Goal: Task Accomplishment & Management: Manage account settings

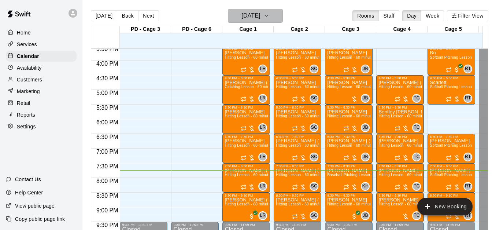
click at [248, 17] on h6 "[DATE]" at bounding box center [250, 16] width 19 height 10
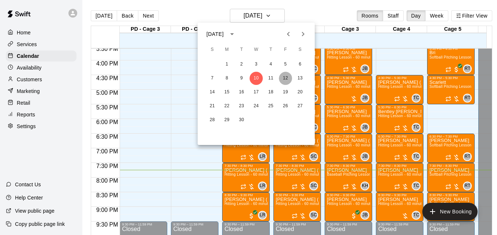
click at [288, 78] on button "12" at bounding box center [285, 78] width 13 height 13
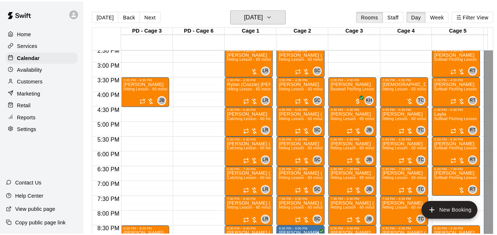
scroll to position [413, 0]
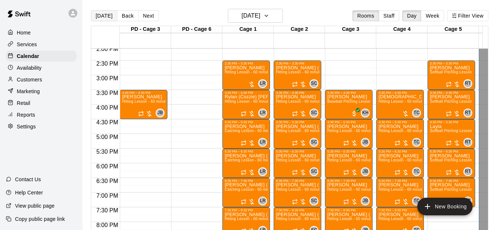
click at [103, 19] on button "[DATE]" at bounding box center [104, 15] width 26 height 11
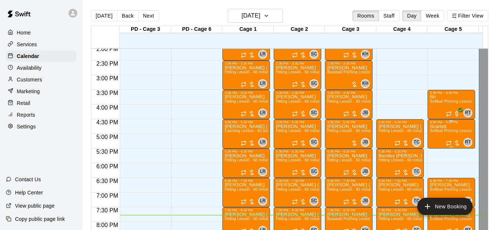
click at [448, 133] on span "Softball Pitching Lesson - 60 minutes" at bounding box center [462, 131] width 65 height 4
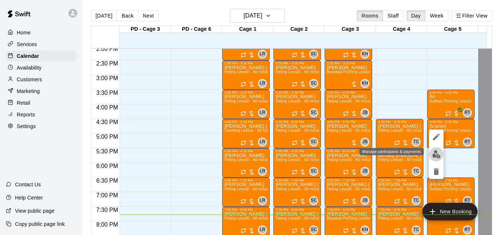
click at [439, 155] on img "edit" at bounding box center [437, 154] width 8 height 8
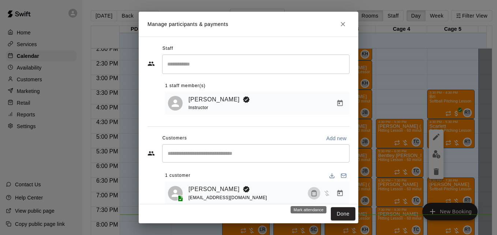
click at [311, 194] on icon "Mark attendance" at bounding box center [314, 193] width 7 height 7
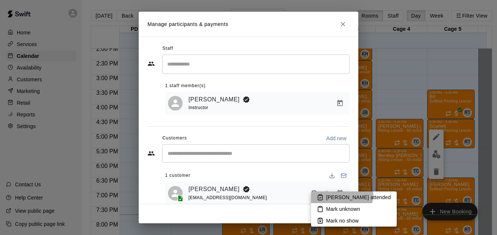
click at [342, 195] on p "[PERSON_NAME] attended" at bounding box center [358, 197] width 65 height 7
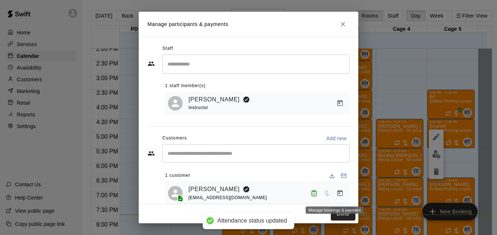
click at [338, 194] on icon "Manage bookings & payment" at bounding box center [340, 193] width 7 height 7
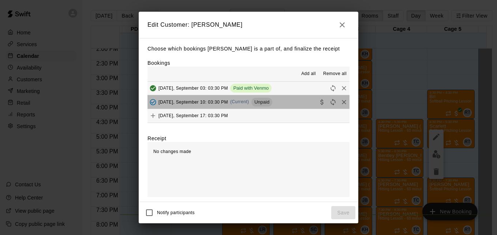
click at [291, 108] on button "[DATE], September 10: 03:30 PM (Current) Unpaid" at bounding box center [249, 102] width 202 height 14
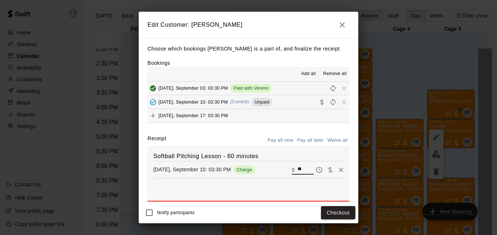
click at [298, 168] on input "**" at bounding box center [306, 170] width 16 height 10
type input "**"
click at [327, 212] on button "Checkout" at bounding box center [338, 213] width 34 height 14
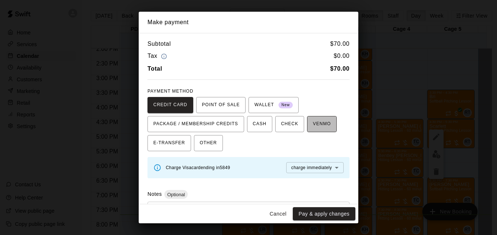
click at [313, 120] on span "VENMO" at bounding box center [322, 124] width 18 height 12
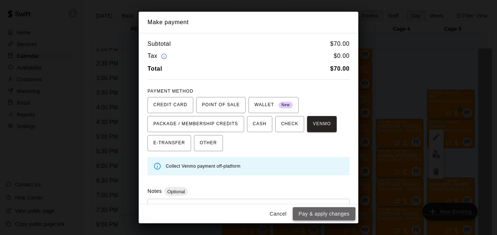
click at [316, 218] on button "Pay & apply changes" at bounding box center [324, 214] width 63 height 14
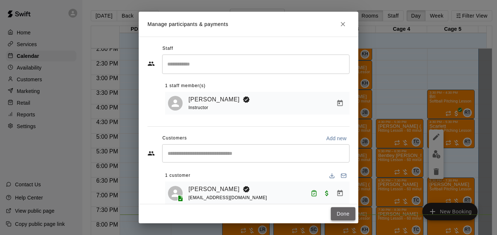
click at [346, 215] on button "Done" at bounding box center [343, 214] width 25 height 14
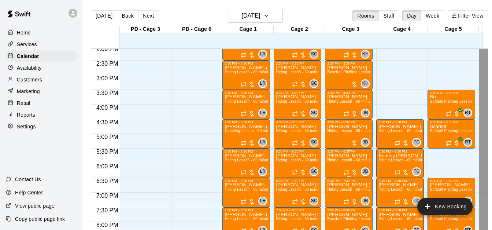
click at [339, 156] on p "[PERSON_NAME]" at bounding box center [348, 156] width 43 height 0
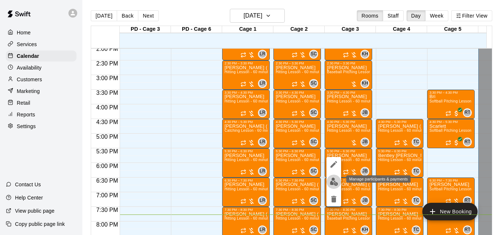
click at [333, 179] on img "edit" at bounding box center [334, 182] width 8 height 8
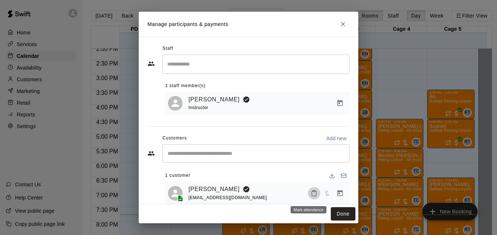
click at [311, 194] on icon "Mark attendance" at bounding box center [314, 193] width 7 height 7
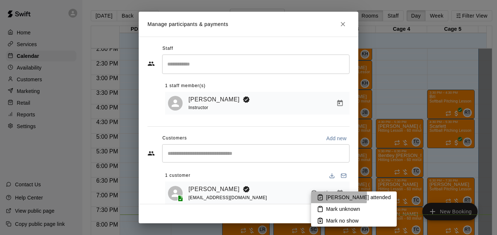
click at [324, 197] on li "[PERSON_NAME] attended" at bounding box center [354, 198] width 86 height 12
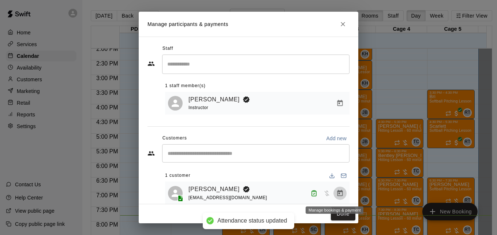
click at [337, 197] on icon "Manage bookings & payment" at bounding box center [340, 193] width 7 height 7
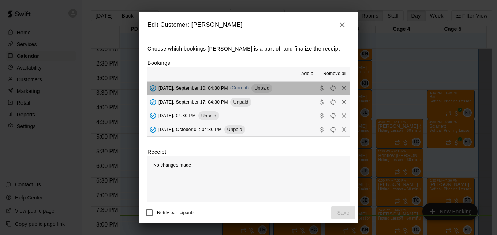
click at [293, 90] on button "[DATE], September 10: 04:30 PM (Current) Unpaid" at bounding box center [249, 89] width 202 height 14
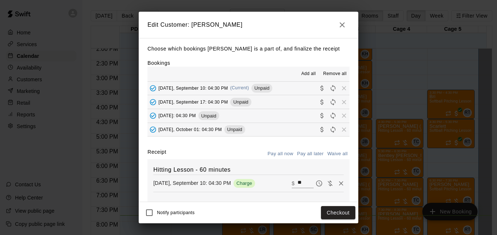
click at [298, 188] on input "**" at bounding box center [306, 184] width 16 height 10
click at [339, 209] on button "Checkout" at bounding box center [338, 213] width 34 height 14
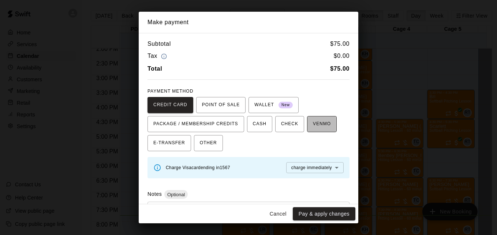
click at [307, 118] on button "VENMO" at bounding box center [322, 124] width 30 height 16
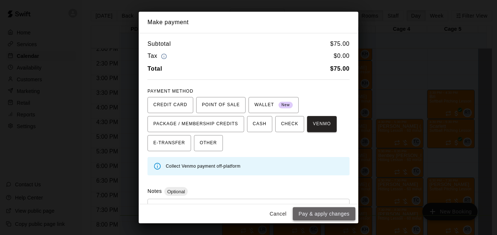
click at [325, 209] on button "Pay & apply changes" at bounding box center [324, 214] width 63 height 14
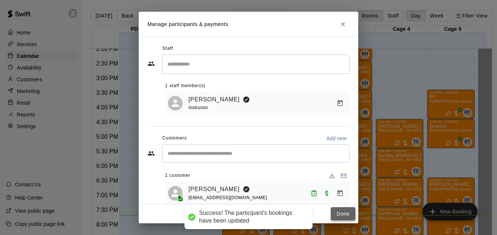
click at [333, 215] on button "Done" at bounding box center [343, 214] width 25 height 14
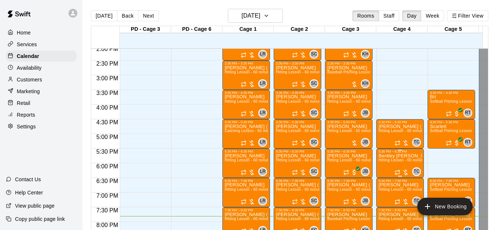
click at [395, 156] on p "Bentley [PERSON_NAME]" at bounding box center [399, 156] width 43 height 0
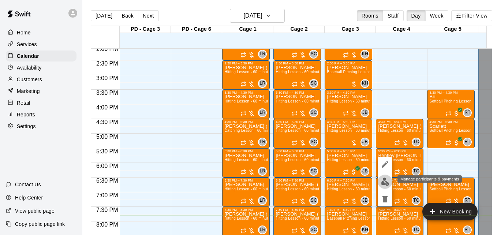
click at [387, 183] on img "edit" at bounding box center [385, 182] width 8 height 8
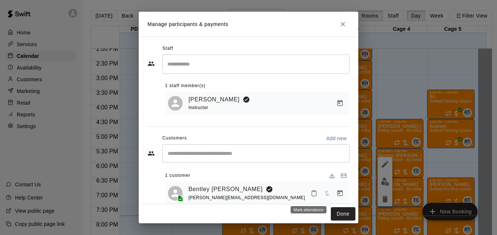
click at [311, 195] on icon "Mark attendance" at bounding box center [314, 193] width 7 height 7
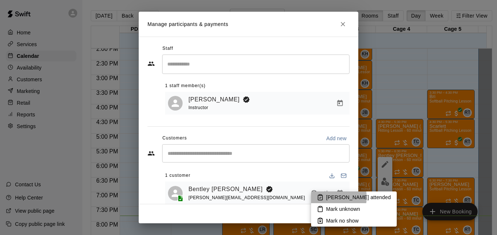
click at [330, 197] on p "[PERSON_NAME] attended" at bounding box center [358, 197] width 65 height 7
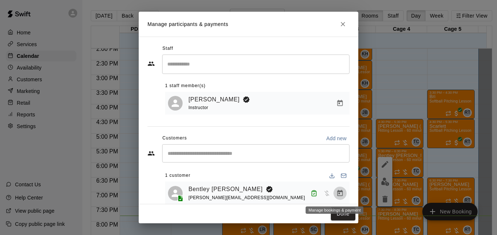
click at [337, 196] on icon "Manage bookings & payment" at bounding box center [340, 193] width 7 height 7
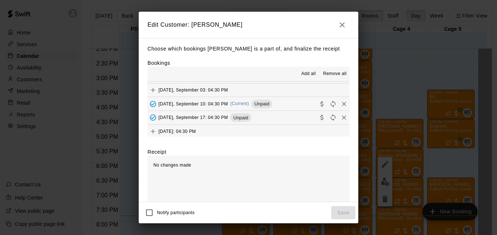
scroll to position [161, 0]
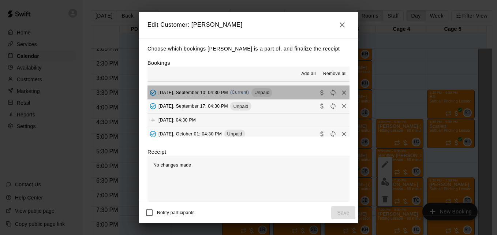
click at [298, 95] on button "[DATE], September 10: 04:30 PM (Current) Unpaid" at bounding box center [249, 93] width 202 height 14
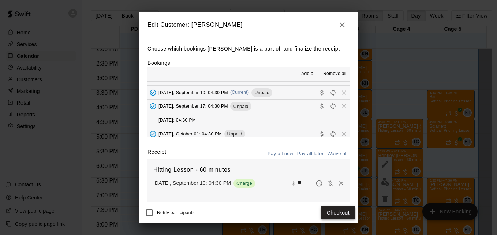
click at [328, 212] on button "Checkout" at bounding box center [338, 213] width 34 height 14
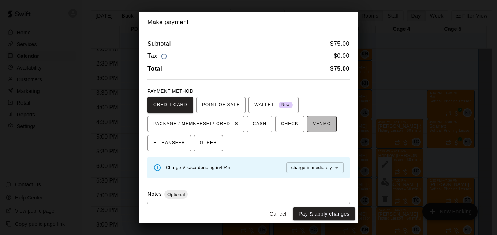
click at [318, 120] on span "VENMO" at bounding box center [322, 124] width 18 height 12
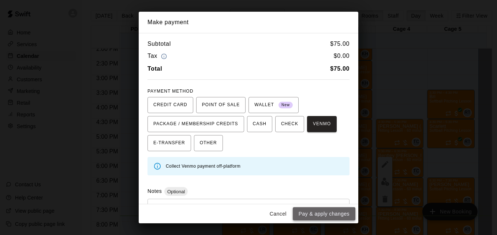
click at [323, 219] on button "Pay & apply changes" at bounding box center [324, 214] width 63 height 14
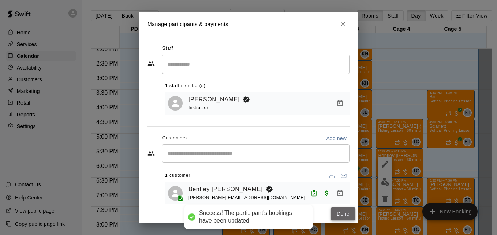
click at [337, 212] on button "Done" at bounding box center [343, 214] width 25 height 14
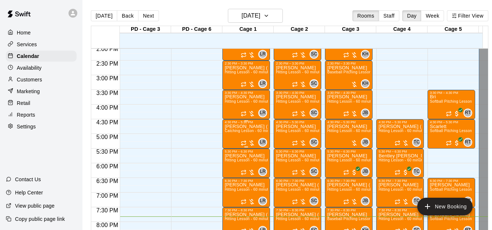
click at [244, 130] on span "Catching Lesson - 60 minutes" at bounding box center [250, 131] width 52 height 4
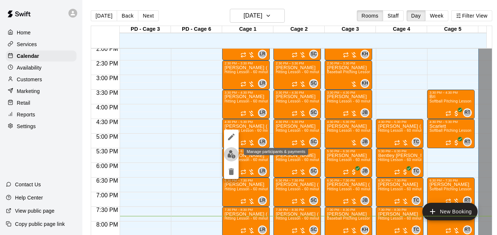
click at [233, 153] on img "edit" at bounding box center [231, 154] width 8 height 8
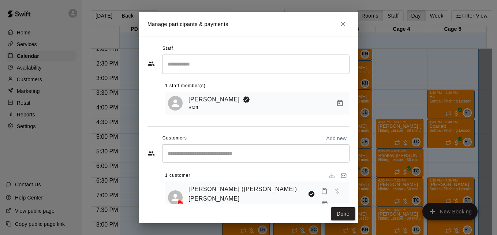
click at [227, 160] on div "​" at bounding box center [256, 153] width 188 height 18
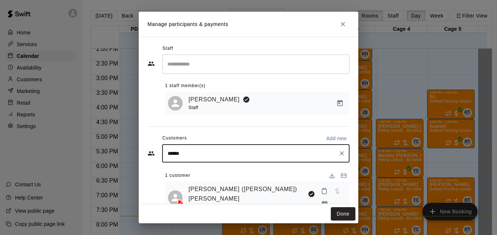
type input "*******"
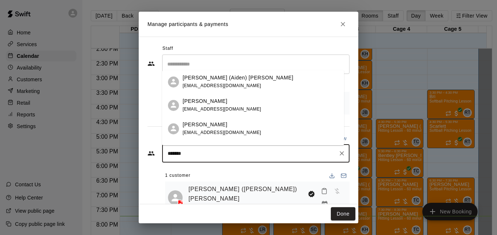
click at [261, 107] on span "[EMAIL_ADDRESS][DOMAIN_NAME]" at bounding box center [222, 109] width 79 height 5
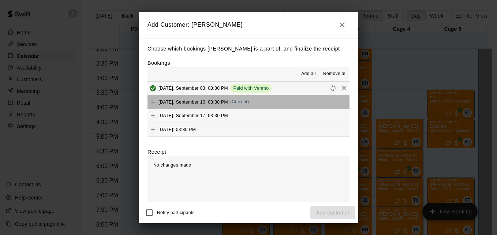
click at [280, 105] on button "[DATE], September 10: 03:30 PM (Current)" at bounding box center [249, 102] width 202 height 14
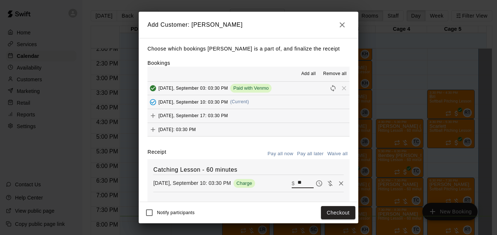
click at [298, 186] on input "**" at bounding box center [306, 184] width 16 height 10
type input "*"
type input "***"
click at [330, 214] on button "Checkout" at bounding box center [338, 213] width 34 height 14
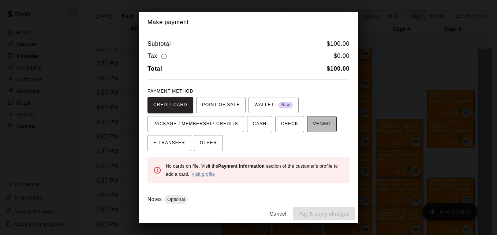
click at [316, 127] on span "VENMO" at bounding box center [322, 124] width 18 height 12
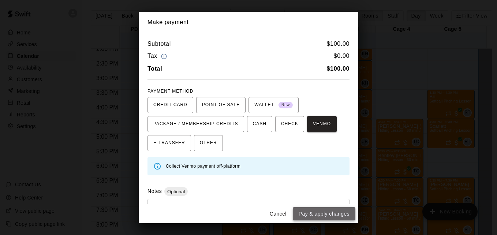
click at [326, 212] on button "Pay & apply changes" at bounding box center [324, 214] width 63 height 14
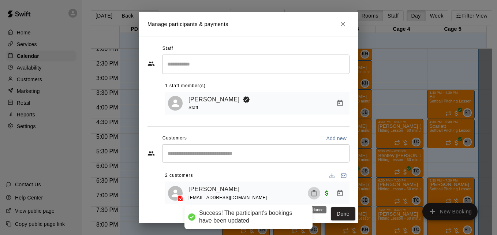
click at [308, 198] on button "Mark attendance" at bounding box center [314, 193] width 12 height 12
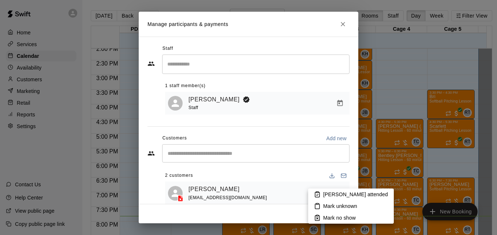
click at [329, 195] on p "[PERSON_NAME] attended" at bounding box center [355, 194] width 65 height 7
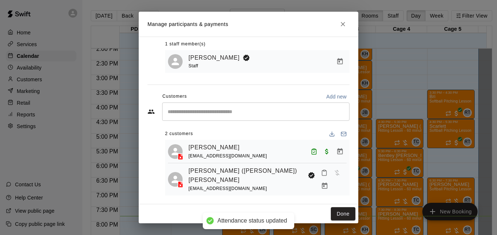
scroll to position [42, 0]
click at [321, 176] on icon "Mark attendance" at bounding box center [324, 172] width 7 height 7
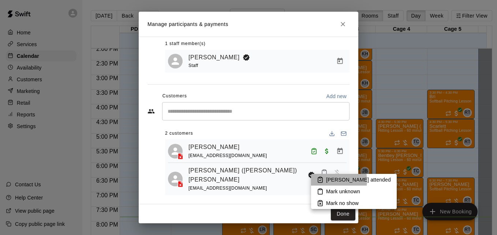
click at [332, 181] on p "[PERSON_NAME] attended" at bounding box center [358, 179] width 65 height 7
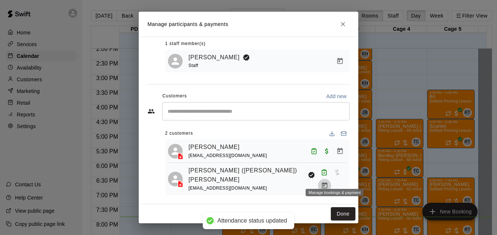
click at [327, 182] on icon "Manage bookings & payment" at bounding box center [324, 185] width 5 height 6
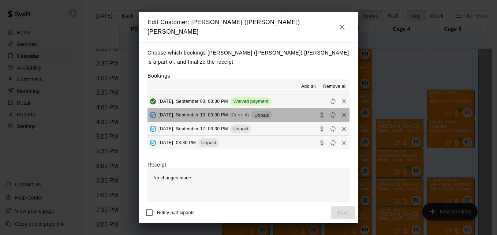
click at [291, 110] on button "[DATE], September 10: 03:30 PM (Current) Unpaid" at bounding box center [249, 115] width 202 height 14
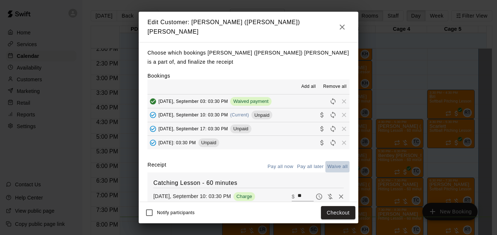
click at [334, 164] on button "Waive all" at bounding box center [338, 166] width 24 height 11
type input "*"
click at [347, 209] on button "Save" at bounding box center [343, 213] width 24 height 14
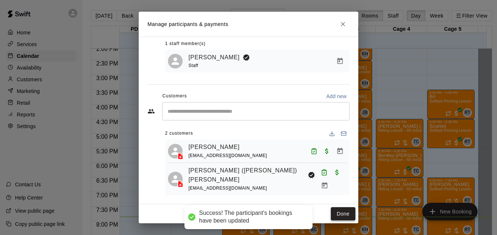
click at [341, 217] on button "Done" at bounding box center [343, 214] width 25 height 14
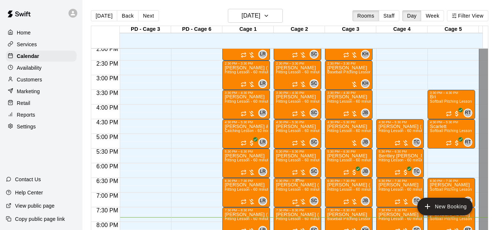
click at [294, 185] on p "[PERSON_NAME] ([PERSON_NAME]) Main" at bounding box center [297, 185] width 43 height 0
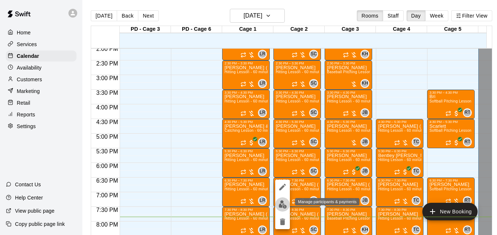
click at [284, 205] on img "edit" at bounding box center [283, 204] width 8 height 8
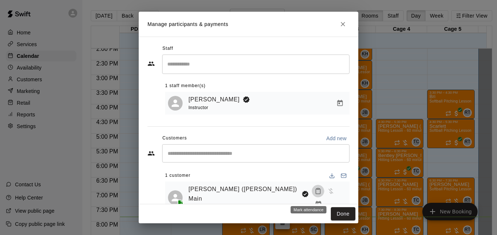
click at [315, 192] on icon "Mark attendance" at bounding box center [318, 191] width 7 height 7
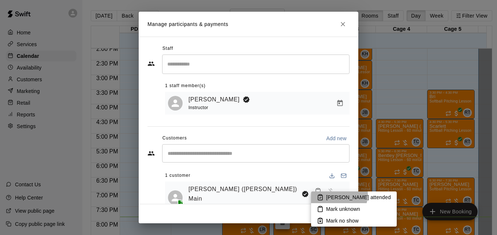
click at [336, 194] on p "[PERSON_NAME] attended" at bounding box center [358, 197] width 65 height 7
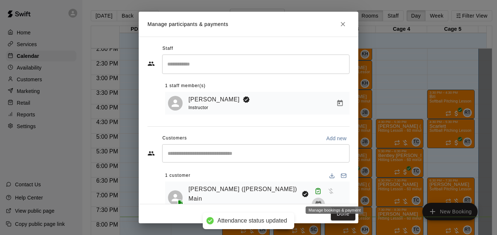
click at [321, 201] on icon "Manage bookings & payment" at bounding box center [318, 204] width 5 height 6
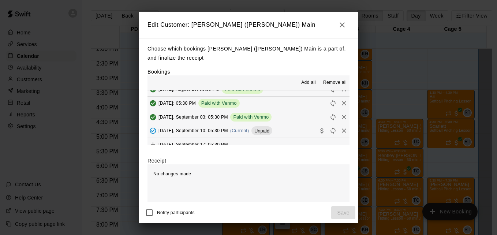
scroll to position [151, 0]
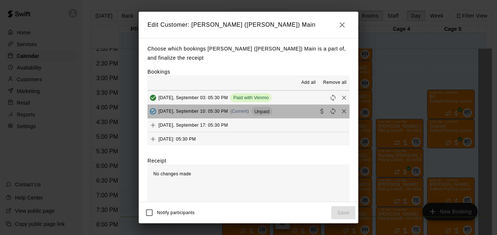
click at [293, 109] on button "[DATE], September 10: 05:30 PM (Current) Unpaid" at bounding box center [249, 112] width 202 height 14
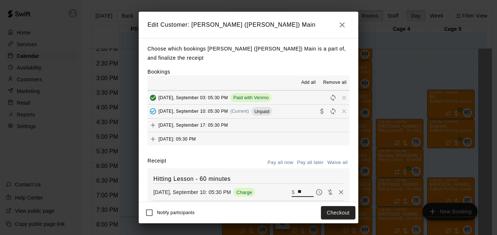
click at [298, 188] on input "**" at bounding box center [306, 193] width 16 height 10
type input "**"
click at [345, 210] on button "Checkout" at bounding box center [338, 213] width 34 height 14
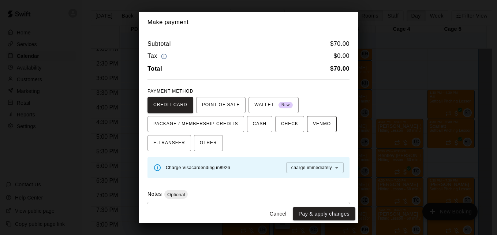
click at [313, 126] on span "VENMO" at bounding box center [322, 124] width 18 height 12
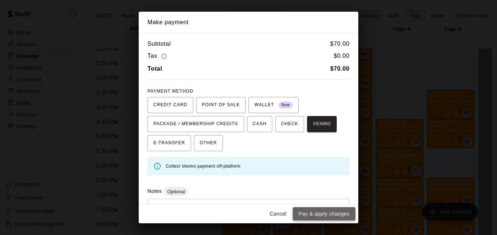
click at [333, 209] on button "Pay & apply changes" at bounding box center [324, 214] width 63 height 14
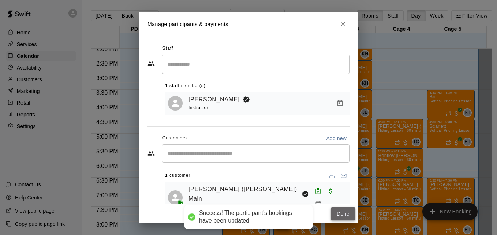
click at [338, 213] on button "Done" at bounding box center [343, 214] width 25 height 14
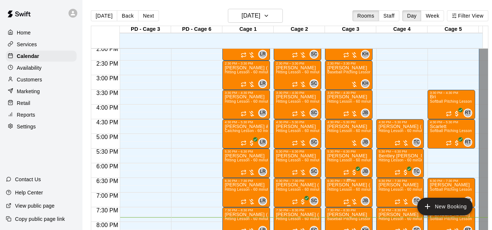
click at [347, 185] on p "[PERSON_NAME] ([PERSON_NAME]) [PERSON_NAME]" at bounding box center [348, 185] width 43 height 0
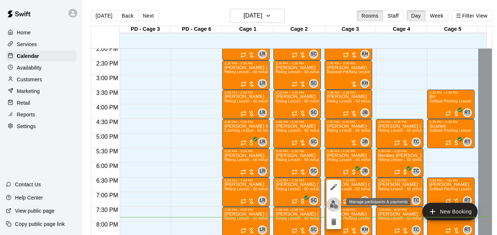
click at [335, 202] on img "edit" at bounding box center [334, 204] width 8 height 8
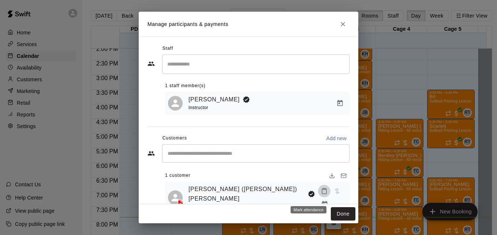
click at [321, 194] on icon "Mark attendance" at bounding box center [324, 191] width 7 height 7
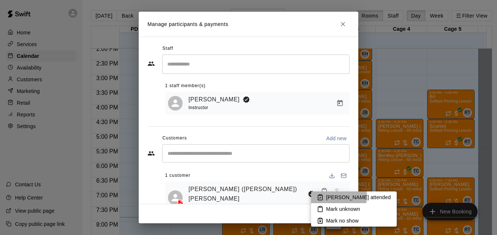
click at [337, 196] on p "[PERSON_NAME] attended" at bounding box center [358, 197] width 65 height 7
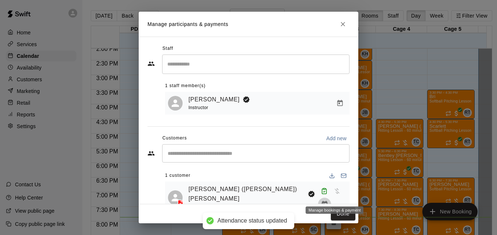
click at [327, 201] on icon "Manage bookings & payment" at bounding box center [324, 204] width 5 height 6
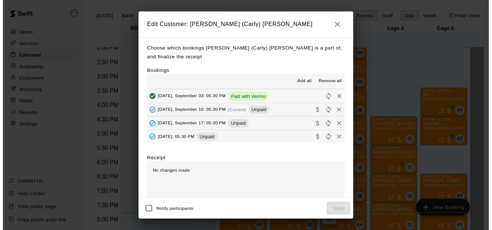
scroll to position [59, 0]
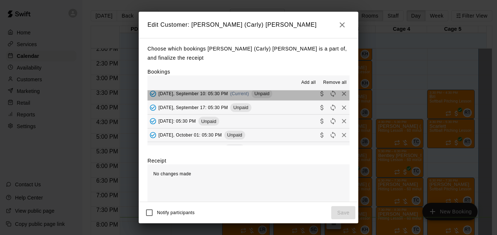
click at [286, 97] on button "[DATE], September 10: 05:30 PM (Current) Unpaid" at bounding box center [249, 94] width 202 height 14
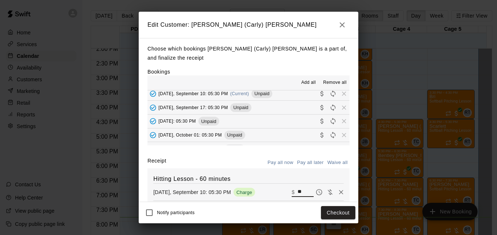
click at [298, 194] on input "**" at bounding box center [306, 193] width 16 height 10
type input "**"
click at [332, 208] on button "Checkout" at bounding box center [338, 213] width 34 height 14
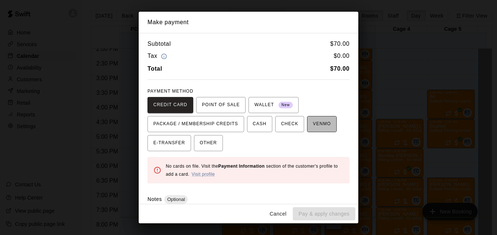
click at [318, 119] on span "VENMO" at bounding box center [322, 124] width 18 height 12
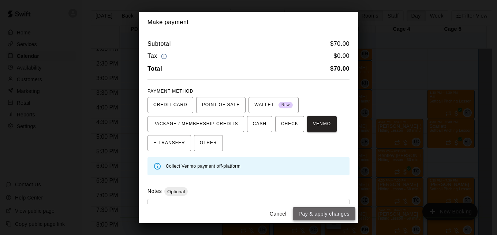
click at [331, 215] on button "Pay & apply changes" at bounding box center [324, 214] width 63 height 14
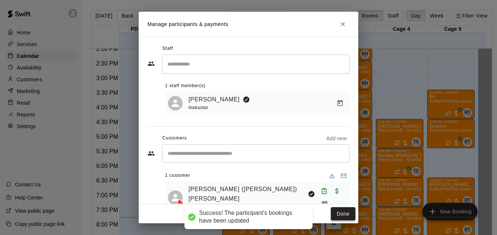
click at [337, 214] on button "Done" at bounding box center [343, 214] width 25 height 14
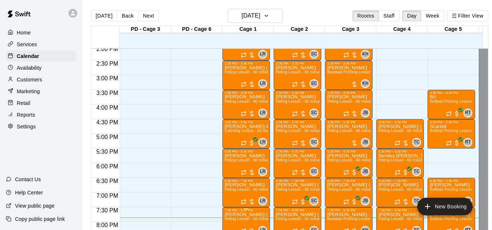
click at [239, 219] on span "Hitting Lesson - 60 minutes" at bounding box center [248, 218] width 48 height 4
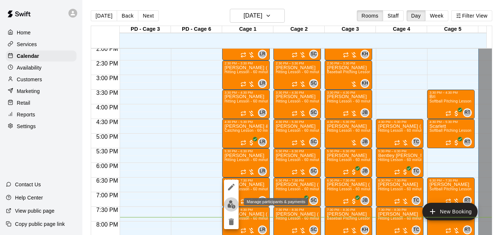
click at [232, 205] on img "edit" at bounding box center [231, 204] width 8 height 8
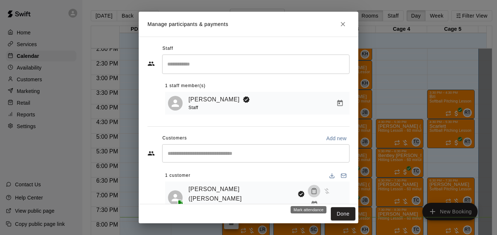
click at [311, 194] on icon "Mark attendance" at bounding box center [314, 191] width 7 height 7
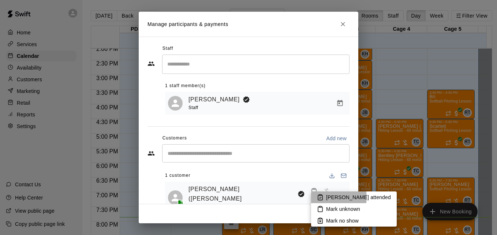
click at [328, 197] on p "[PERSON_NAME] attended" at bounding box center [358, 197] width 65 height 7
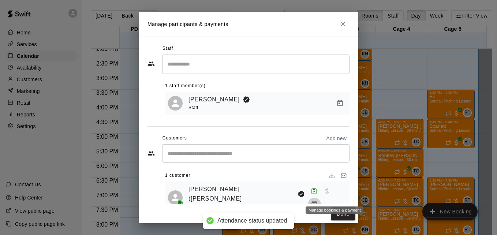
click at [318, 201] on icon "Manage bookings & payment" at bounding box center [314, 204] width 7 height 7
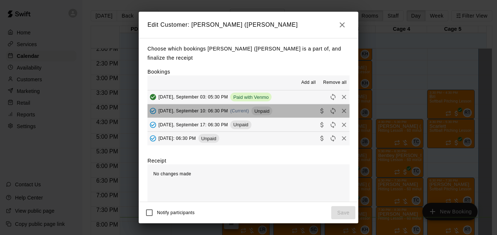
click at [289, 106] on button "[DATE], September 10: 06:30 PM (Current) Unpaid" at bounding box center [249, 111] width 202 height 14
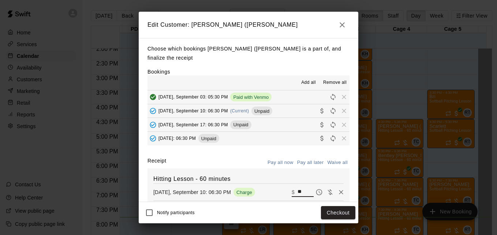
click at [298, 188] on input "**" at bounding box center [306, 193] width 16 height 10
type input "*"
type input "**"
click at [337, 216] on button "Checkout" at bounding box center [338, 213] width 34 height 14
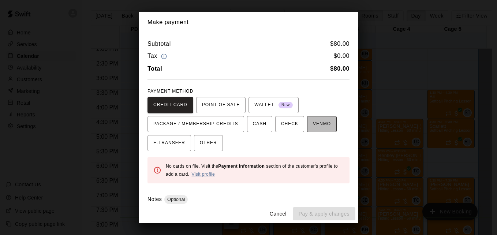
click at [313, 126] on span "VENMO" at bounding box center [322, 124] width 18 height 12
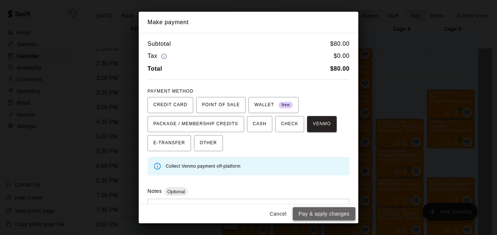
click at [325, 215] on button "Pay & apply changes" at bounding box center [324, 214] width 63 height 14
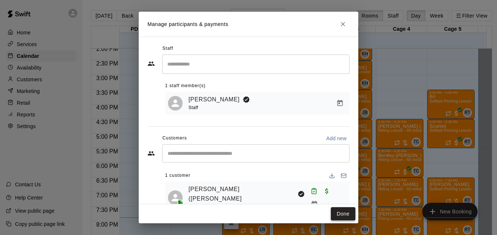
click at [338, 214] on button "Done" at bounding box center [343, 214] width 25 height 14
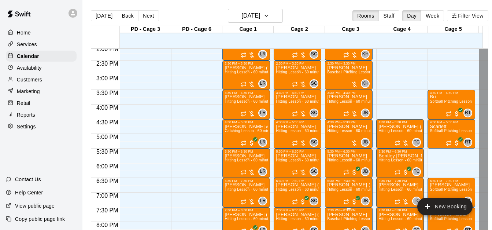
click at [338, 214] on p "[PERSON_NAME]" at bounding box center [348, 214] width 43 height 0
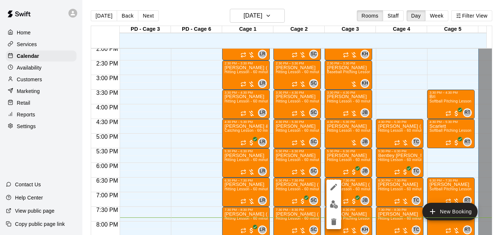
click at [148, 15] on div at bounding box center [248, 117] width 497 height 235
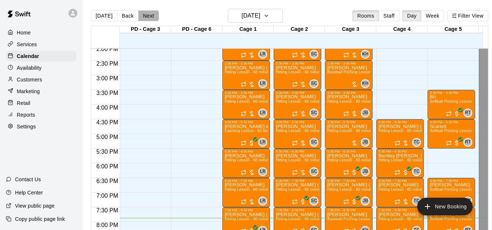
click at [148, 15] on button "Next" at bounding box center [148, 15] width 21 height 11
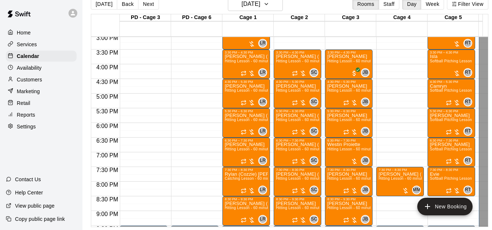
scroll to position [428, 0]
